Goal: Task Accomplishment & Management: Use online tool/utility

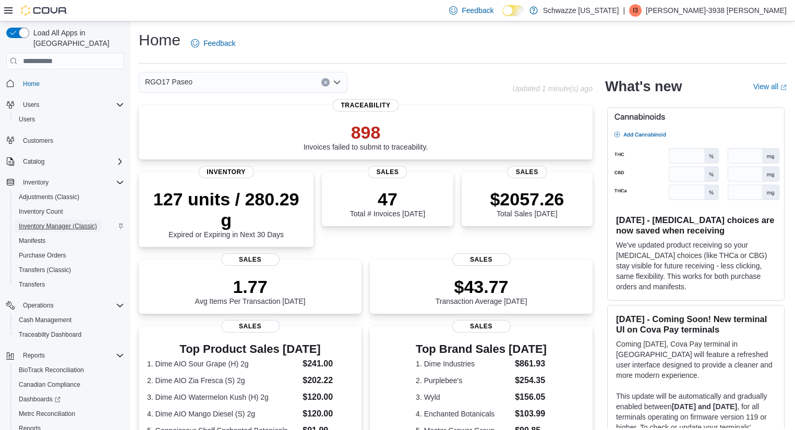
click at [67, 222] on span "Inventory Manager (Classic)" at bounding box center [58, 226] width 78 height 8
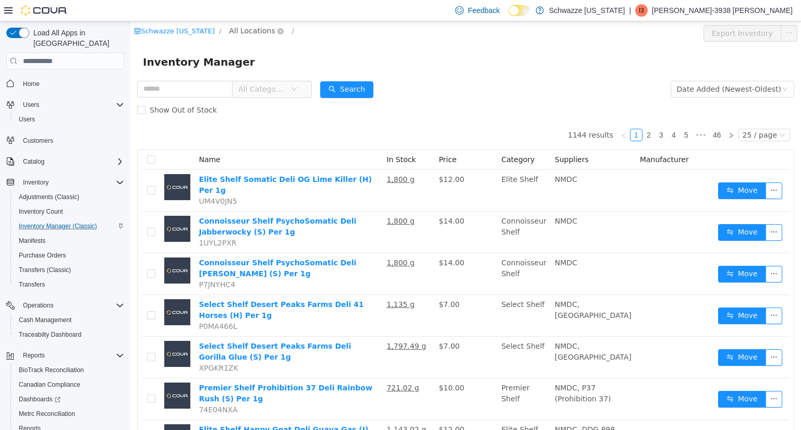
click at [248, 33] on span "All Locations" at bounding box center [252, 30] width 46 height 11
type input "*****"
click at [259, 101] on span "RGO17 Paseo" at bounding box center [282, 105] width 50 height 8
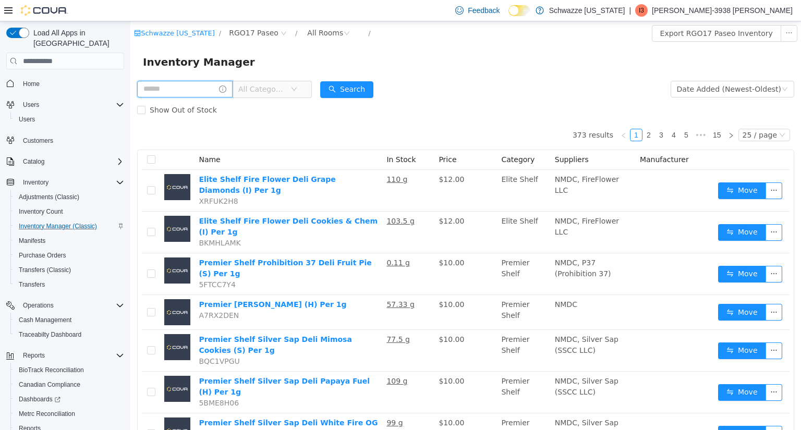
click at [209, 92] on input "text" at bounding box center [184, 89] width 95 height 17
type input "***"
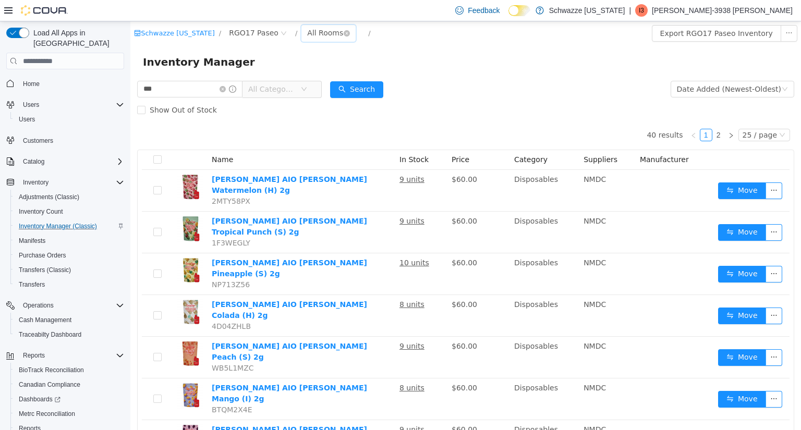
click at [321, 29] on div "All Rooms" at bounding box center [325, 33] width 36 height 16
click at [326, 86] on li "RGO17 Back Room" at bounding box center [323, 87] width 63 height 17
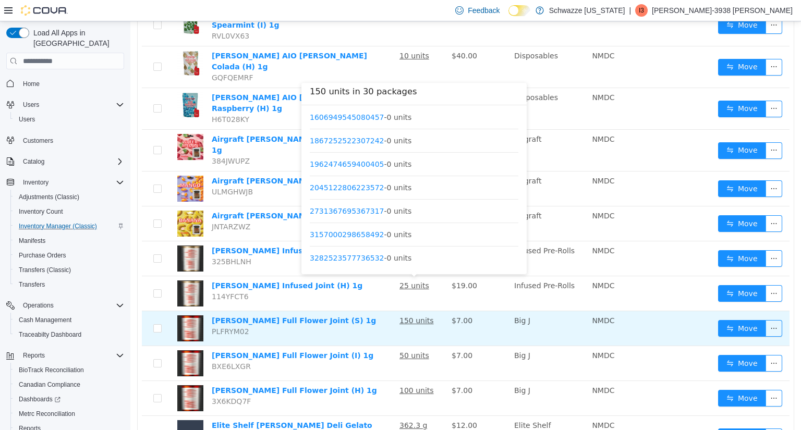
scroll to position [128, 0]
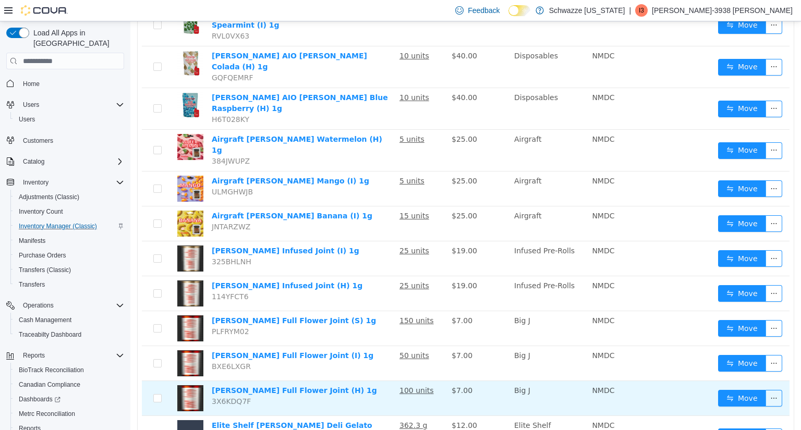
click at [331, 381] on td "[PERSON_NAME] Full Flower Joint (H) 1g 3X6KDQ7F" at bounding box center [302, 398] width 188 height 35
click at [734, 390] on button "Move" at bounding box center [742, 398] width 48 height 17
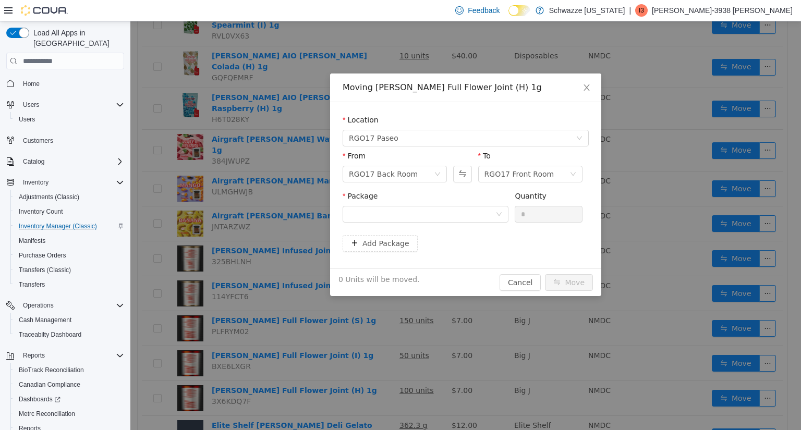
click at [423, 222] on div "Package" at bounding box center [426, 209] width 166 height 36
click at [430, 216] on div at bounding box center [422, 215] width 147 height 16
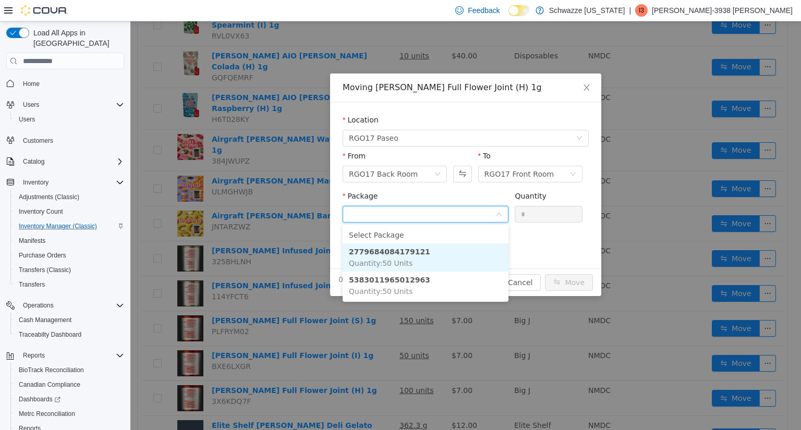
click at [396, 264] on span "Quantity : 50 Units" at bounding box center [381, 263] width 64 height 8
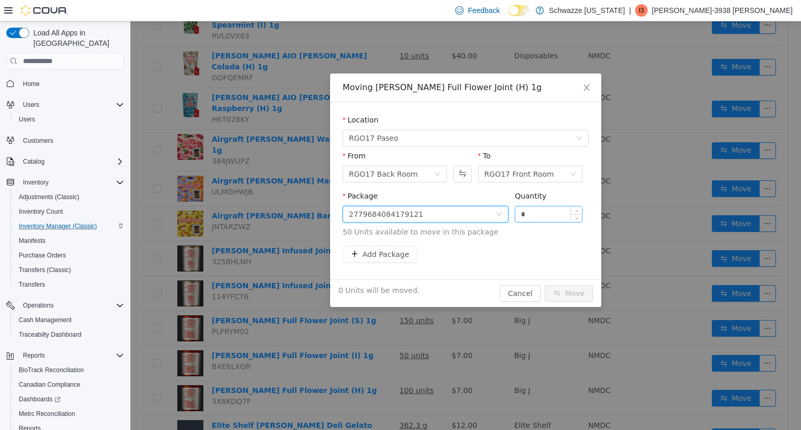
click at [534, 214] on input "*" at bounding box center [548, 215] width 67 height 16
type input "**"
click at [565, 288] on button "Move" at bounding box center [569, 293] width 48 height 17
